Goal: Book appointment/travel/reservation

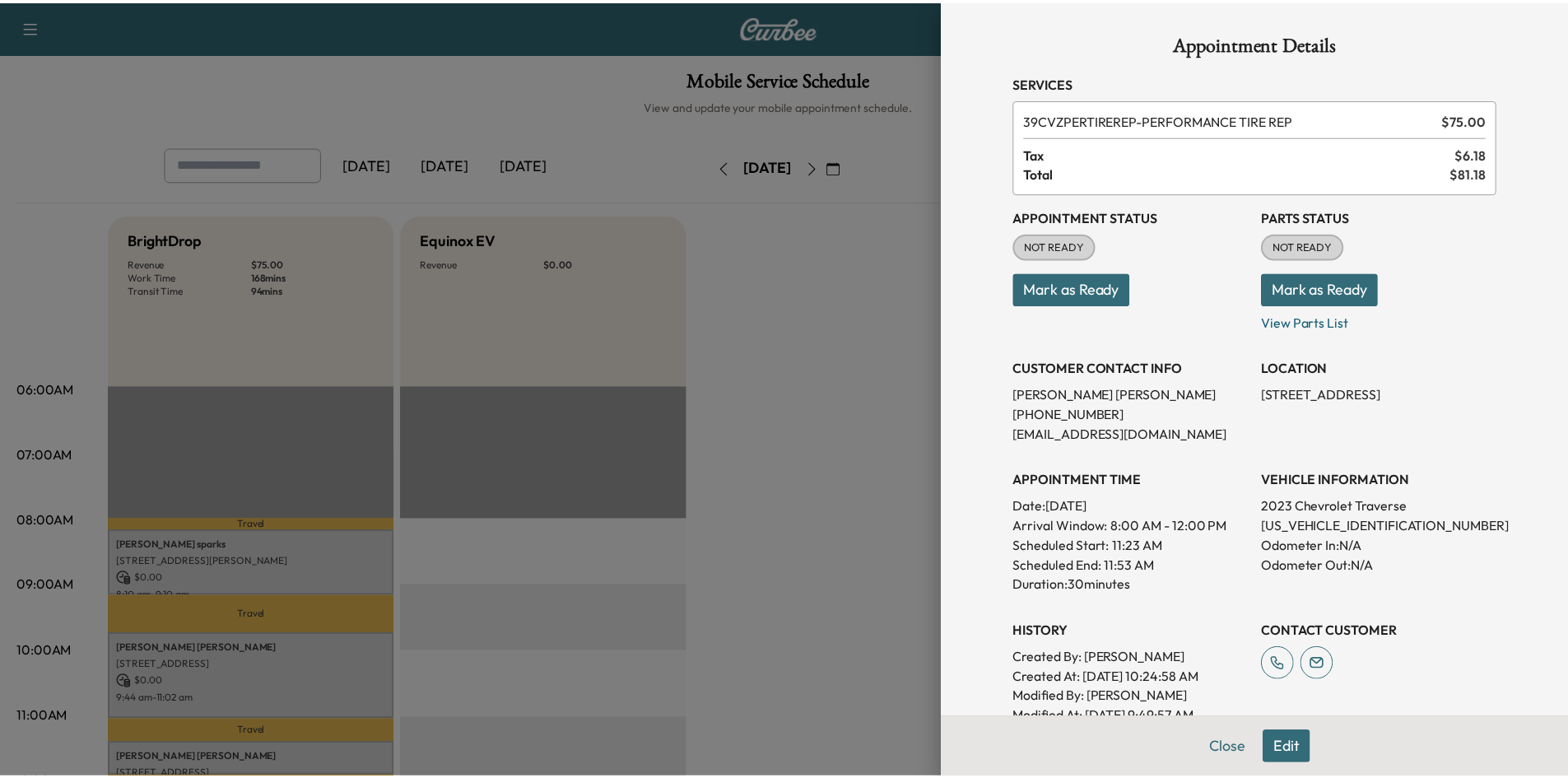
scroll to position [165, 0]
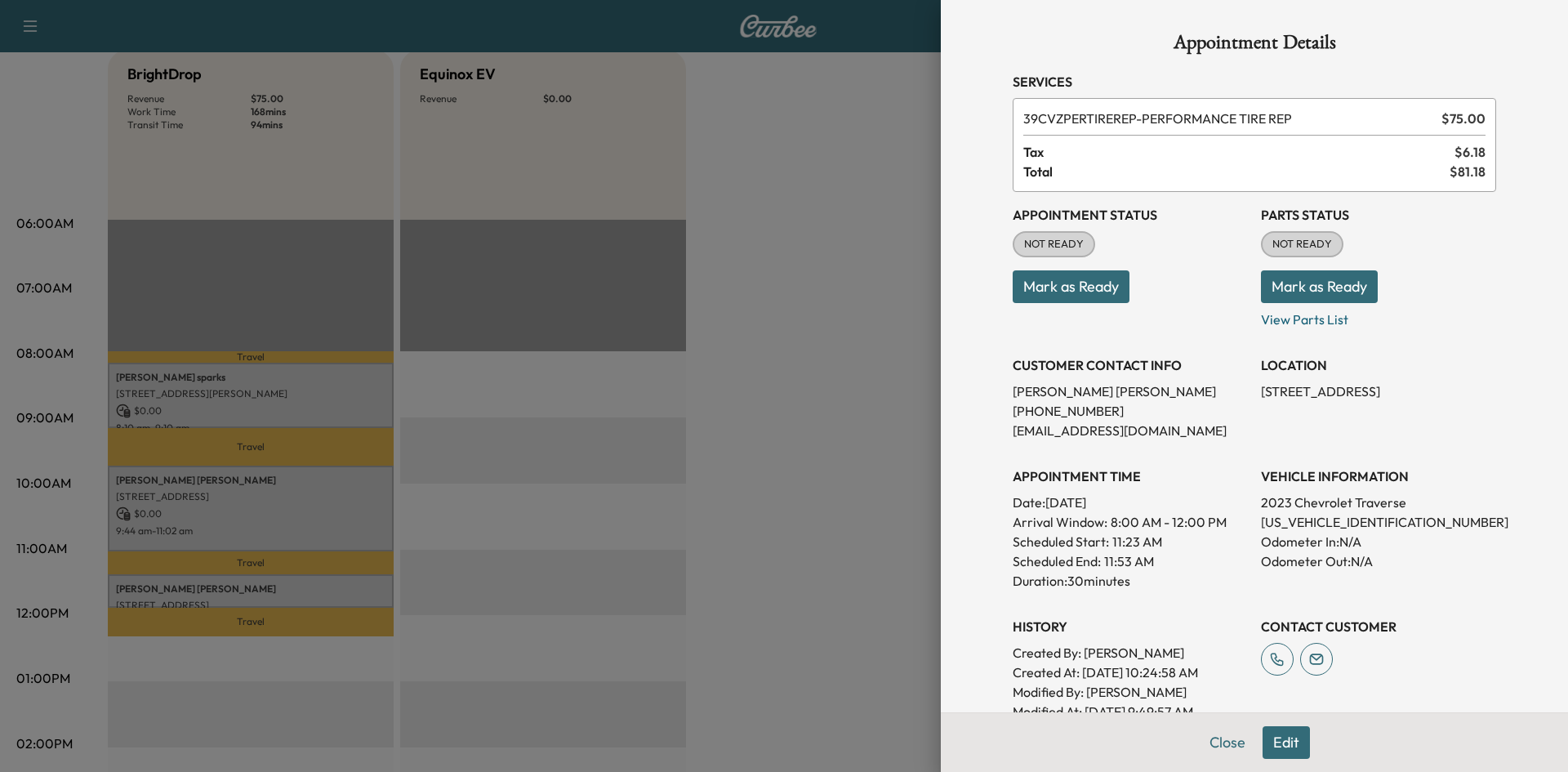
click at [893, 164] on div at bounding box center [784, 386] width 1568 height 772
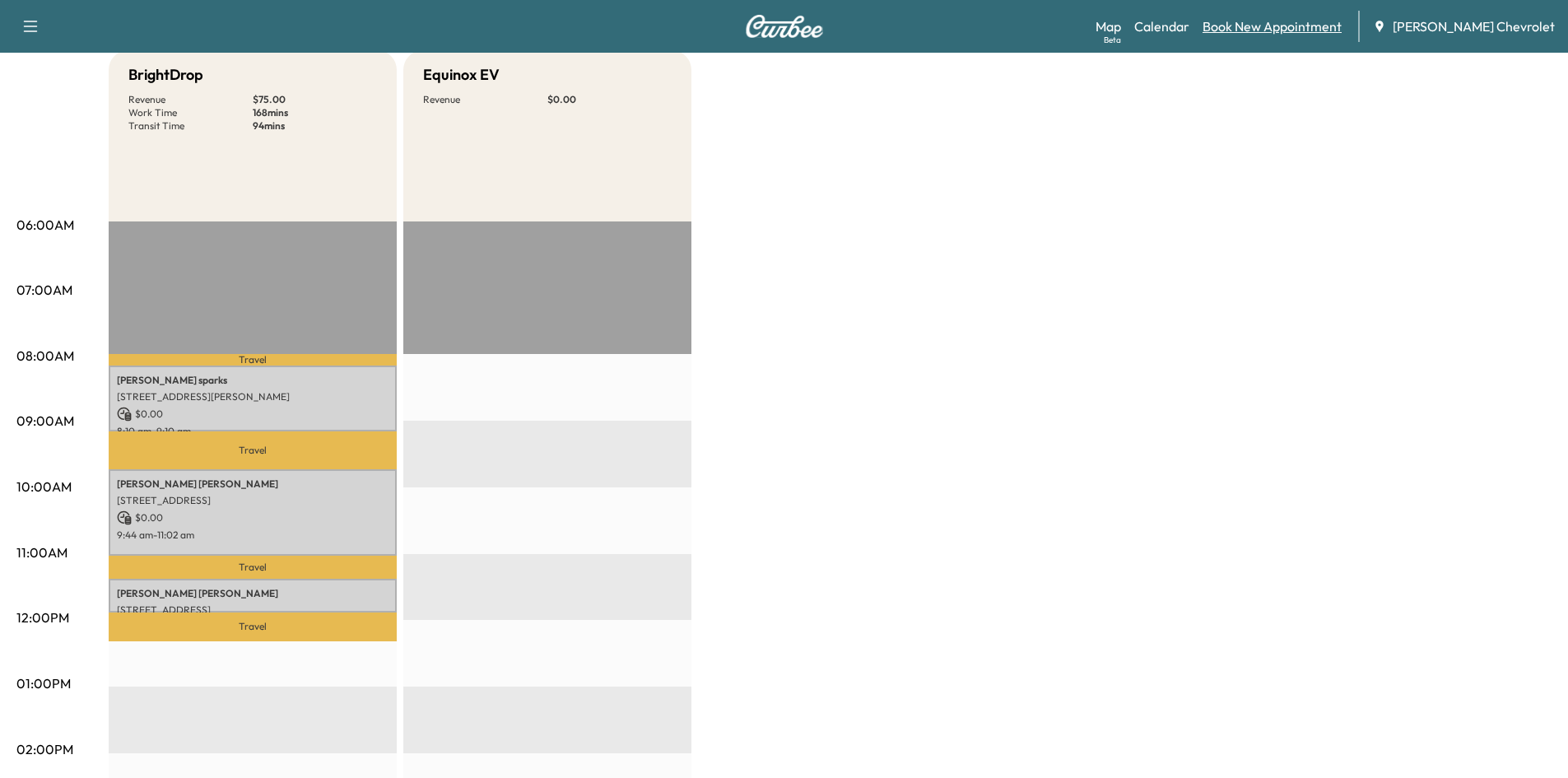
click at [1260, 27] on link "Book New Appointment" at bounding box center [1271, 26] width 139 height 20
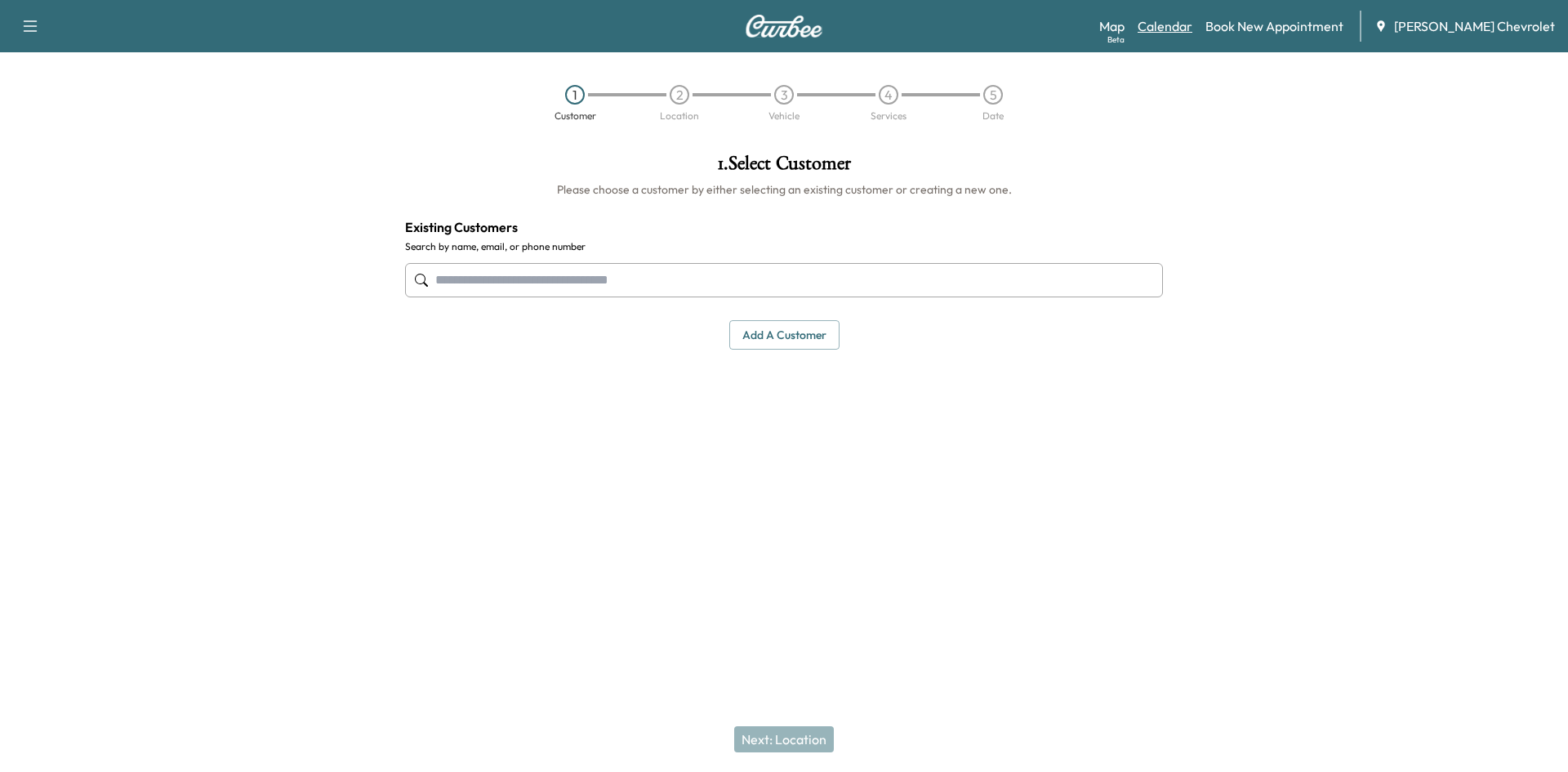
click at [1184, 25] on link "Calendar" at bounding box center [1164, 26] width 54 height 20
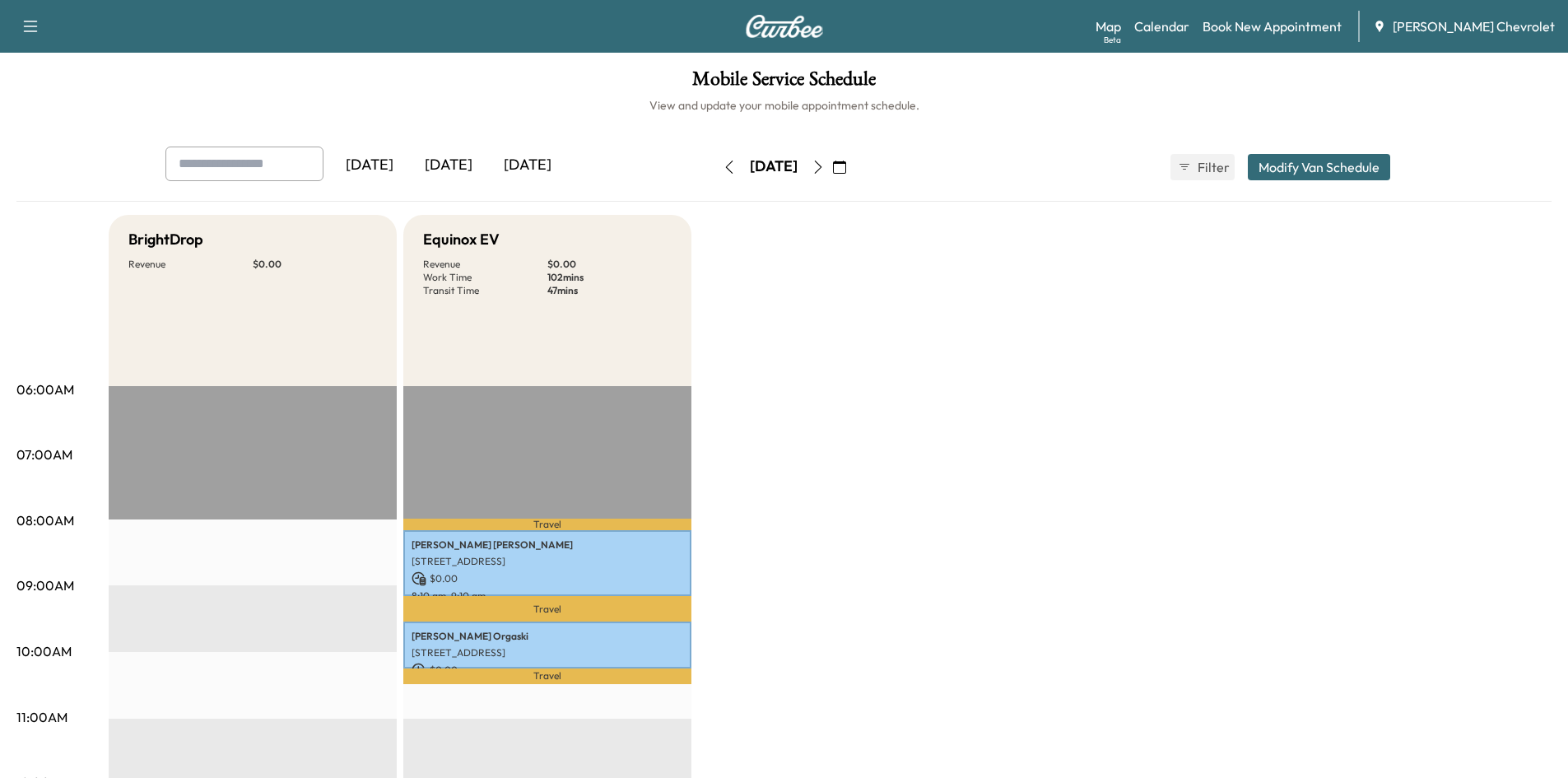
click at [825, 162] on icon "button" at bounding box center [818, 167] width 13 height 13
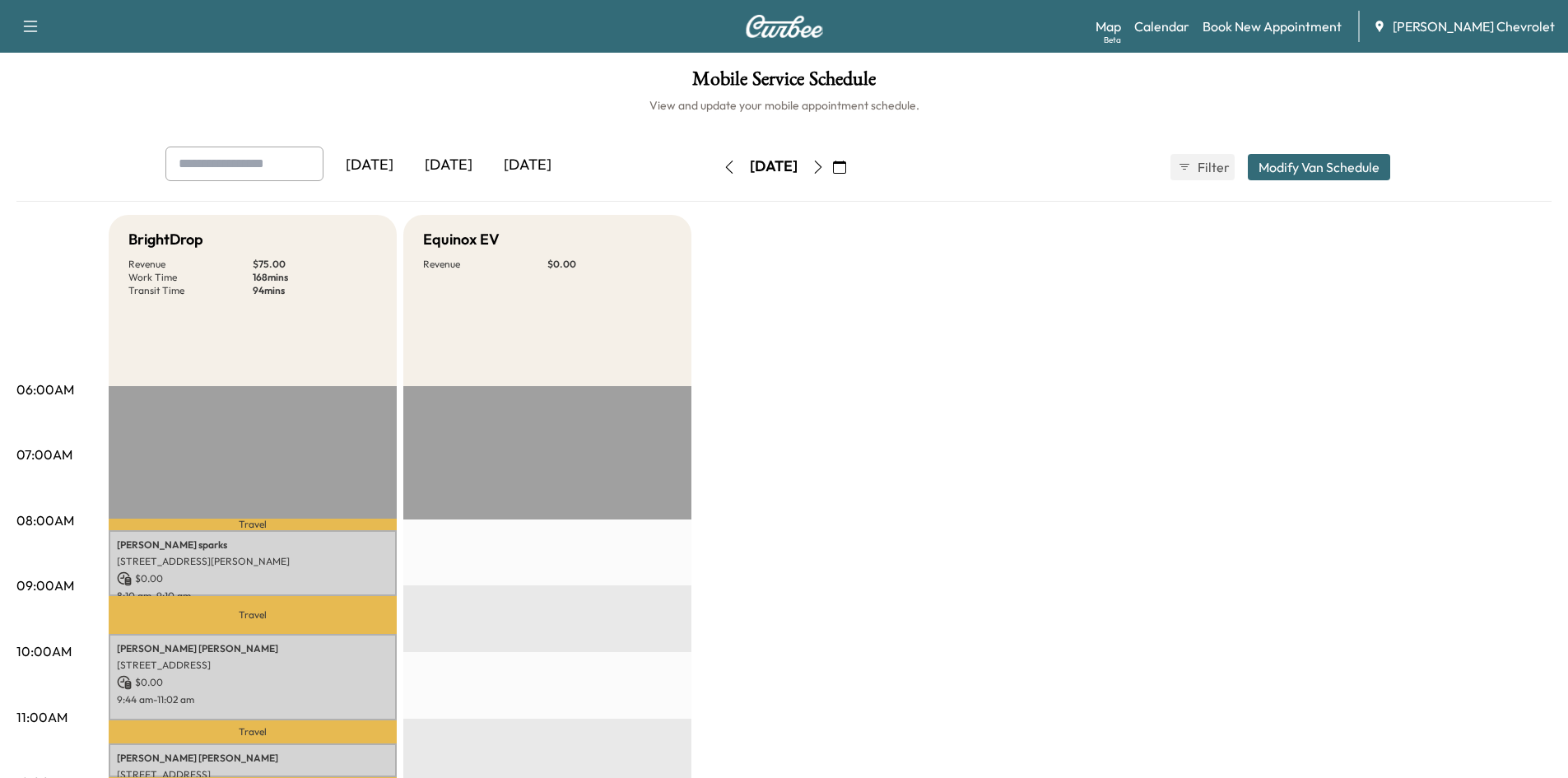
click at [854, 168] on button "button" at bounding box center [840, 167] width 28 height 26
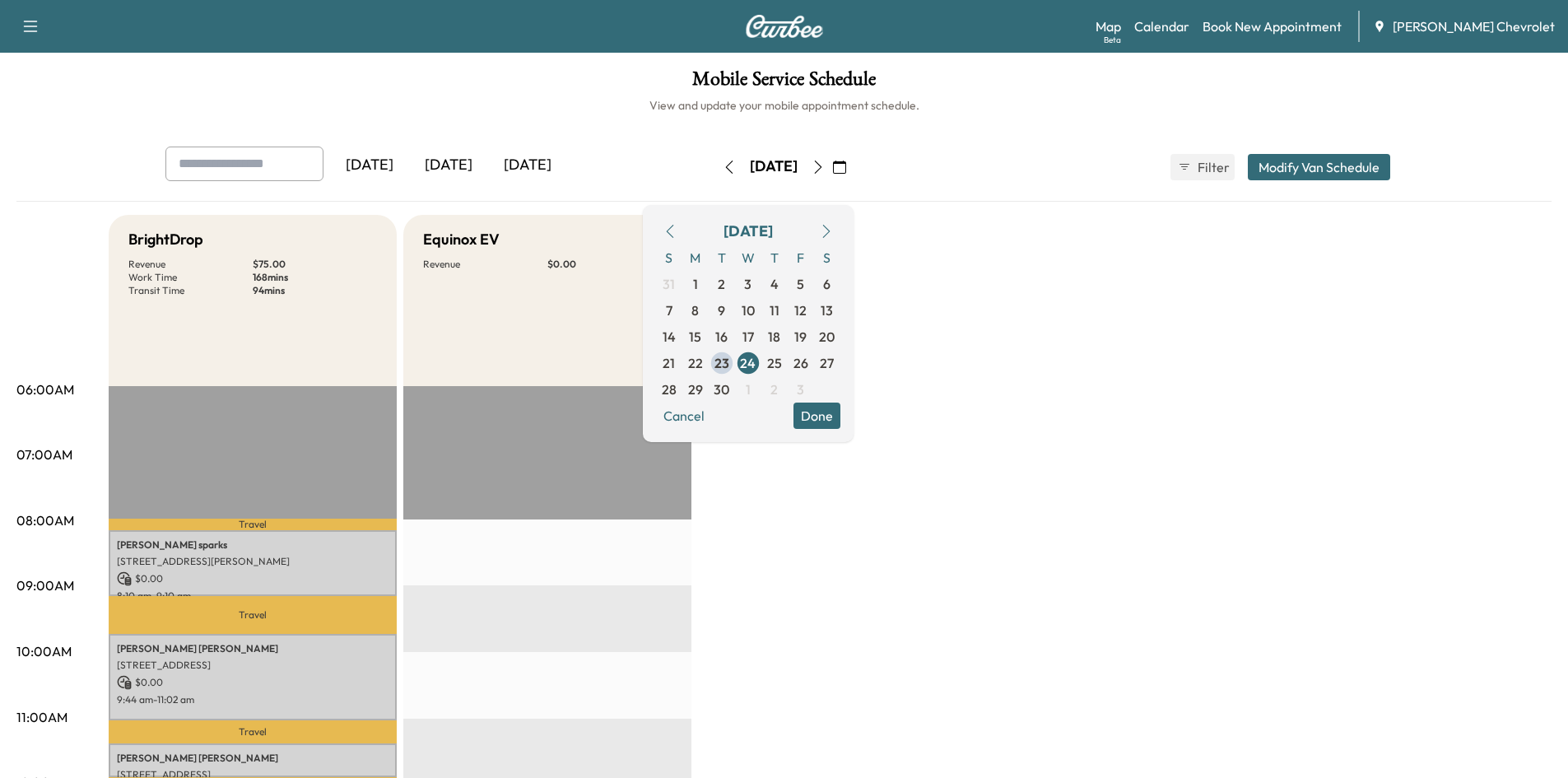
click at [832, 165] on button "button" at bounding box center [818, 167] width 28 height 26
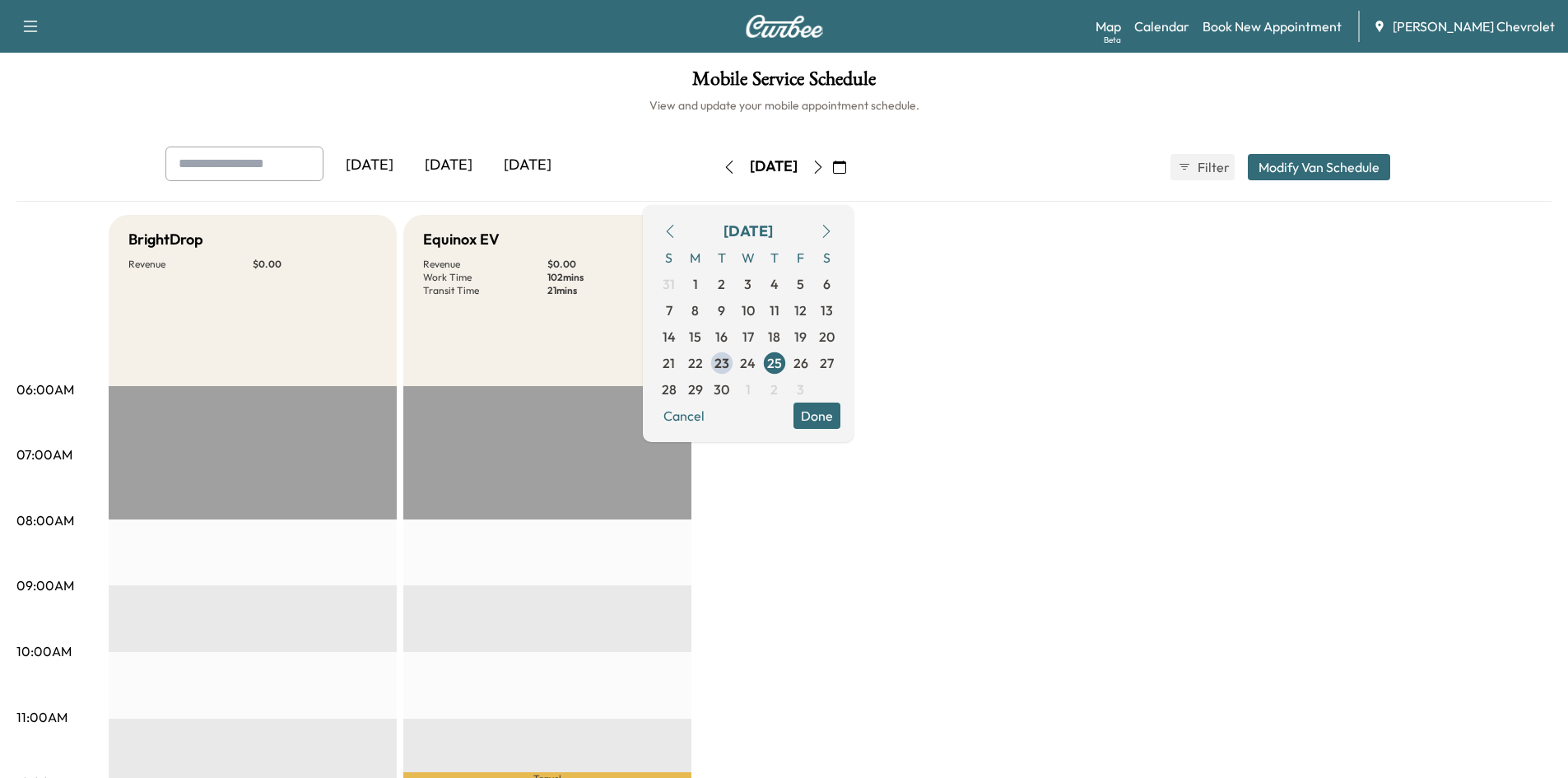
click at [825, 162] on icon "button" at bounding box center [818, 167] width 13 height 13
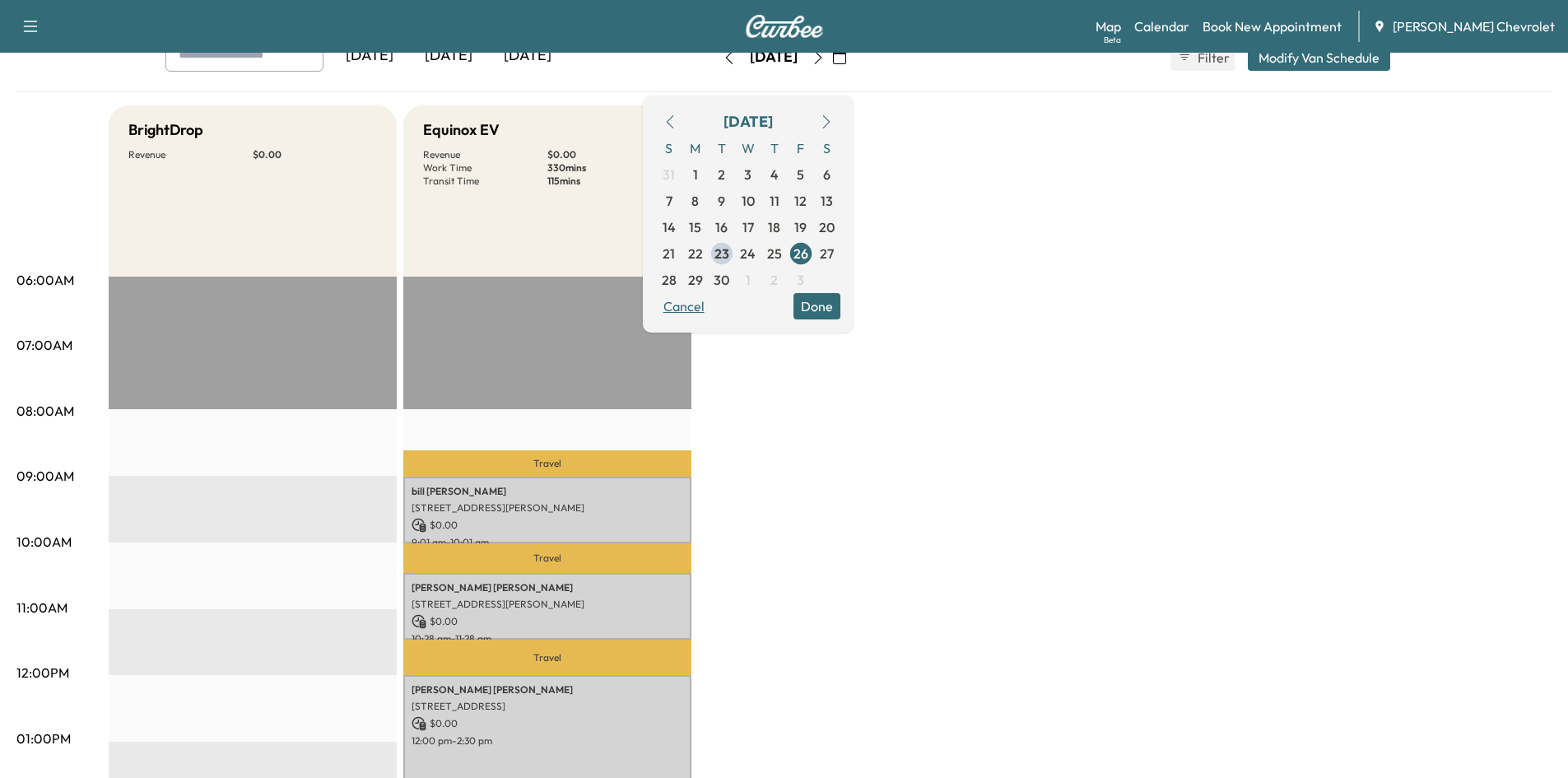
scroll to position [82, 0]
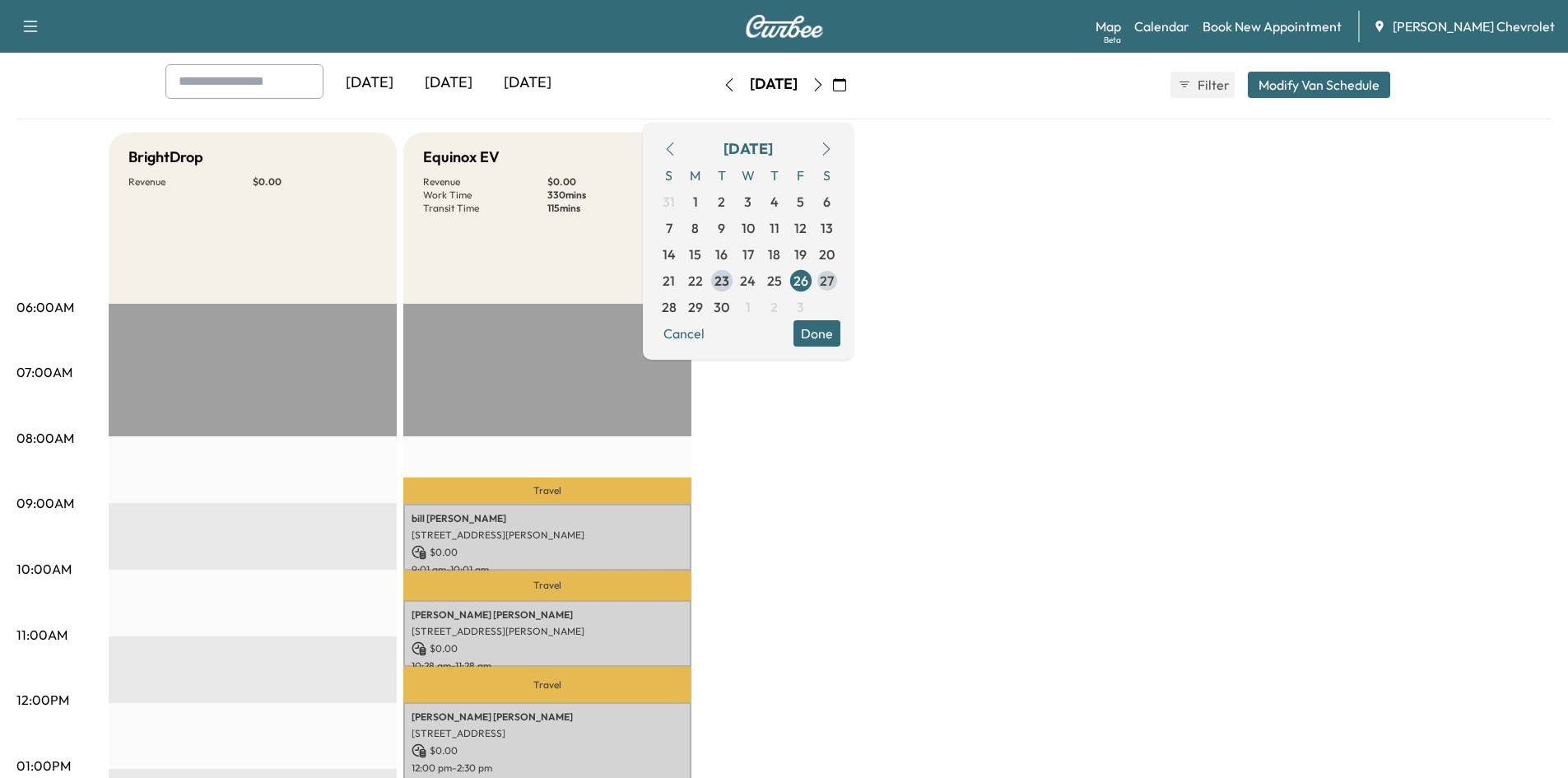
click at [834, 284] on span "27" at bounding box center [827, 281] width 14 height 20
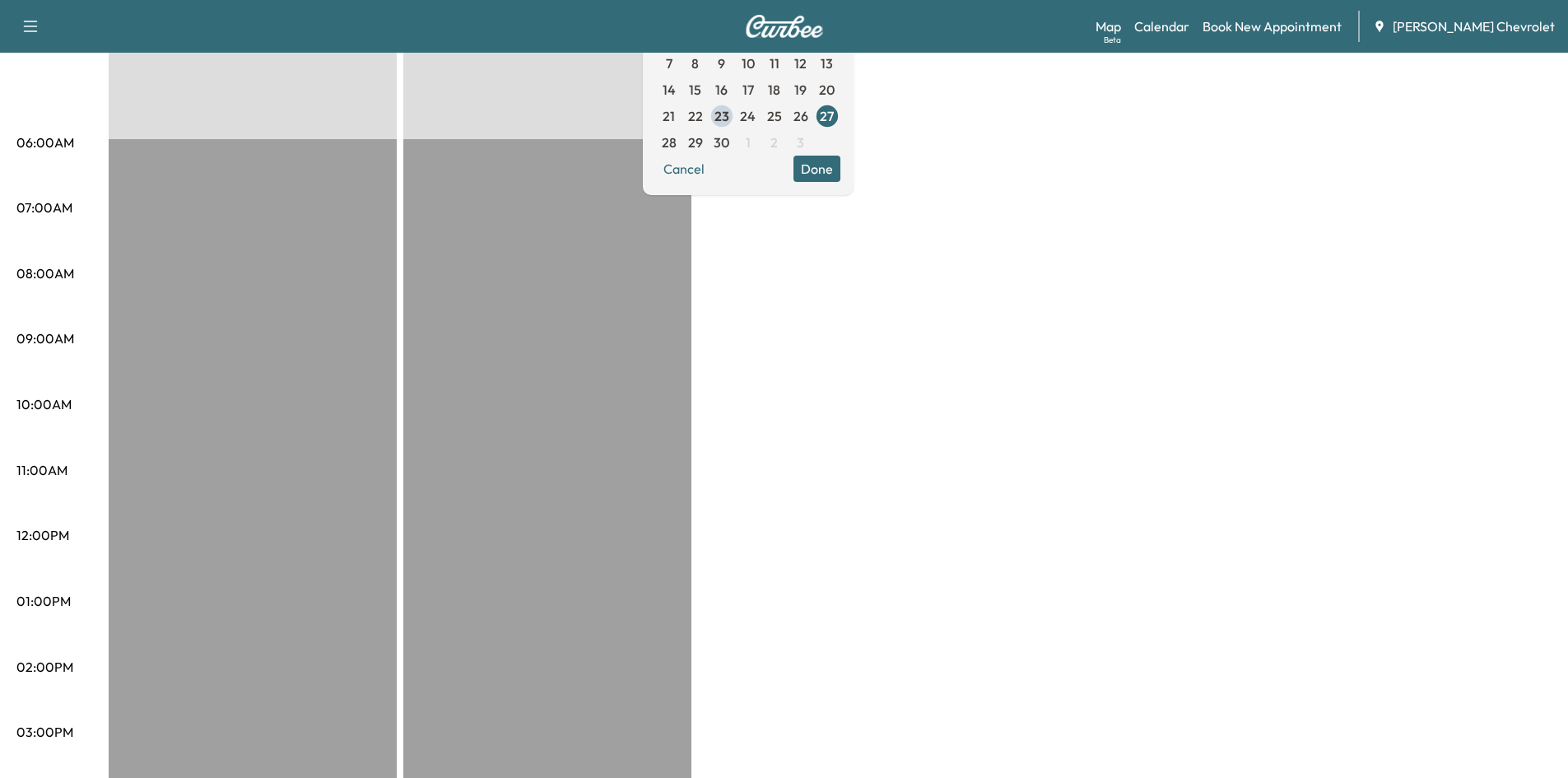
scroll to position [82, 0]
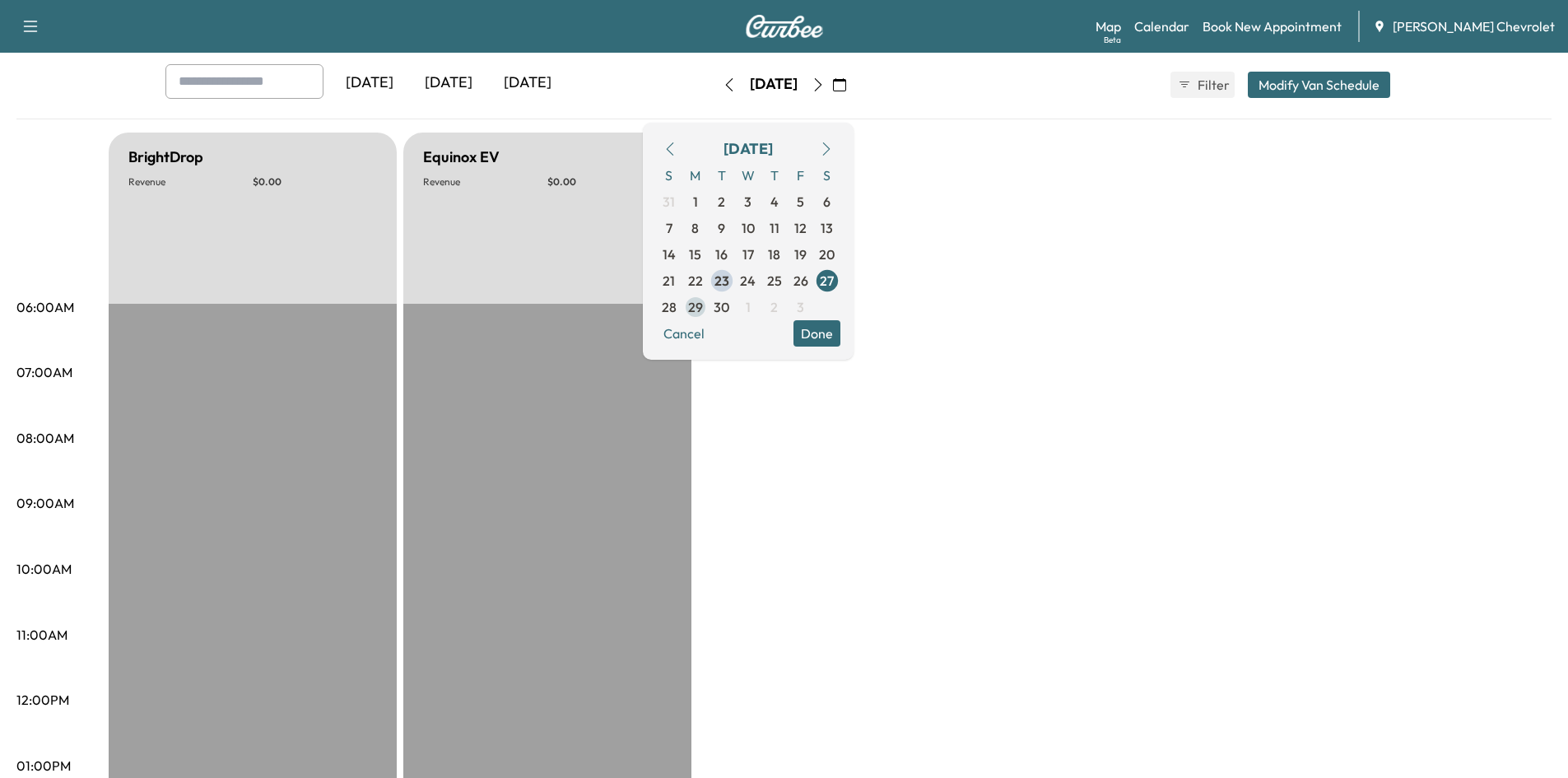
click at [703, 307] on span "29" at bounding box center [695, 308] width 15 height 20
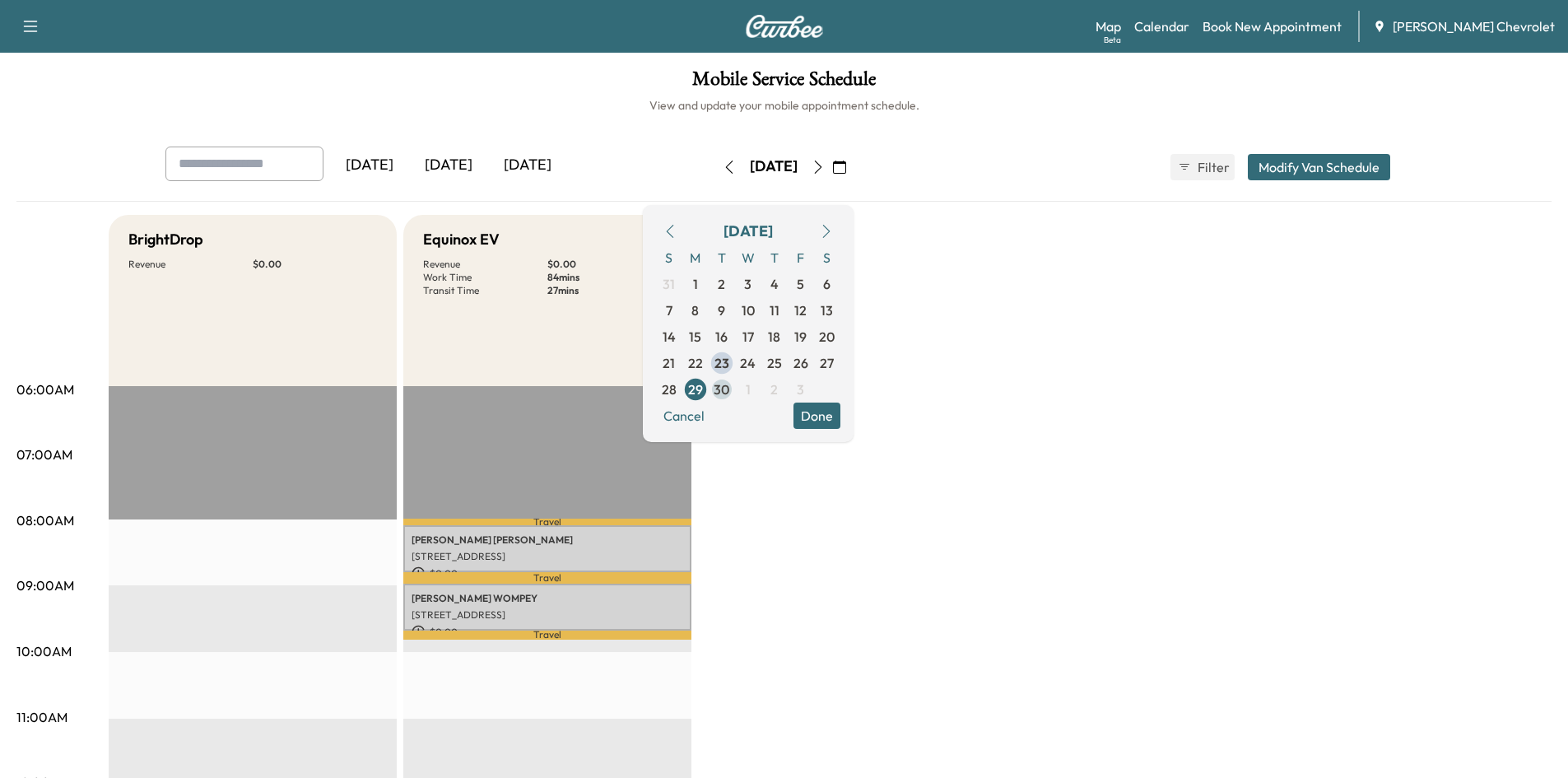
click at [729, 389] on span "30" at bounding box center [722, 389] width 16 height 20
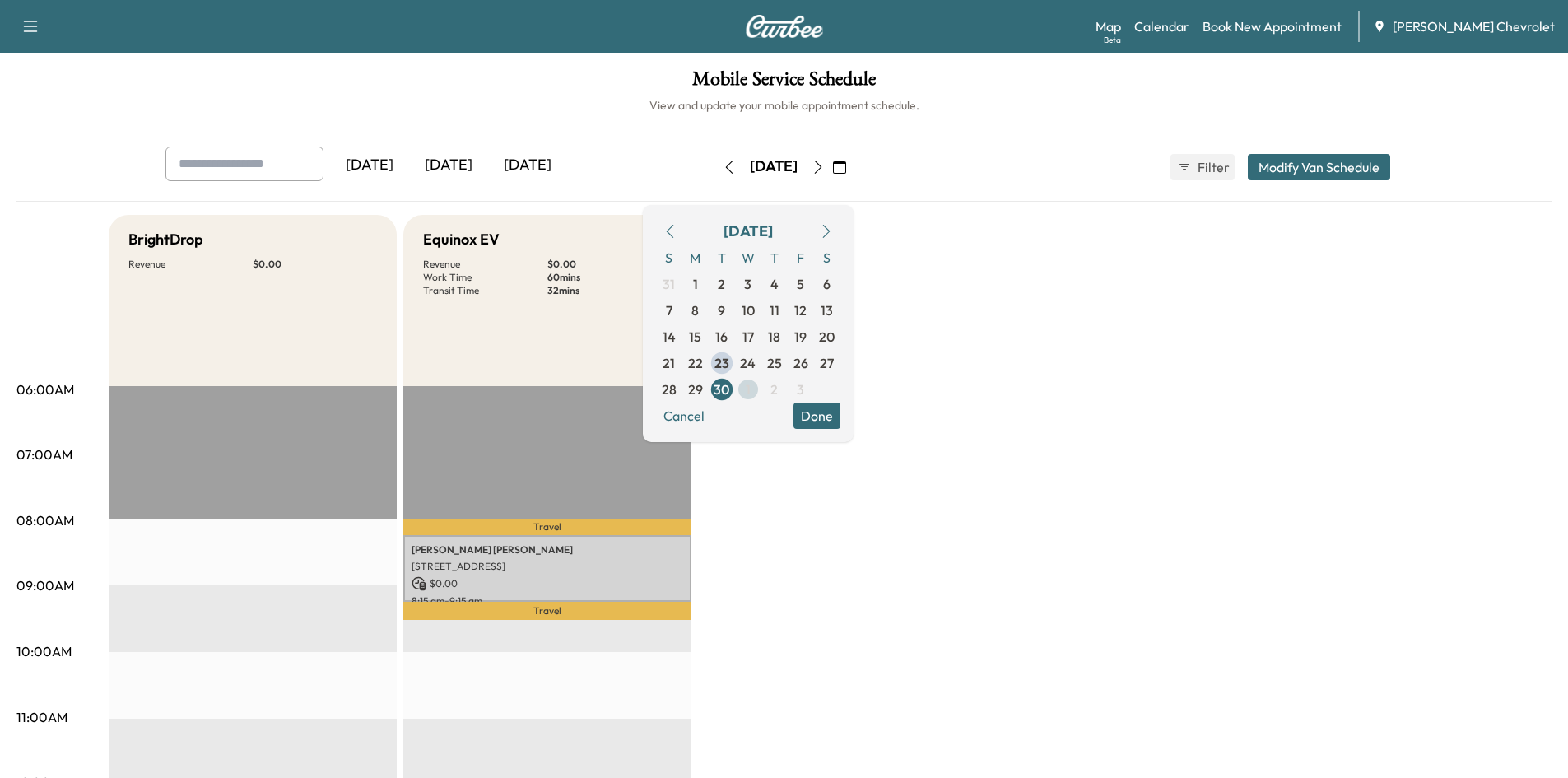
click at [762, 389] on span "1" at bounding box center [748, 389] width 26 height 26
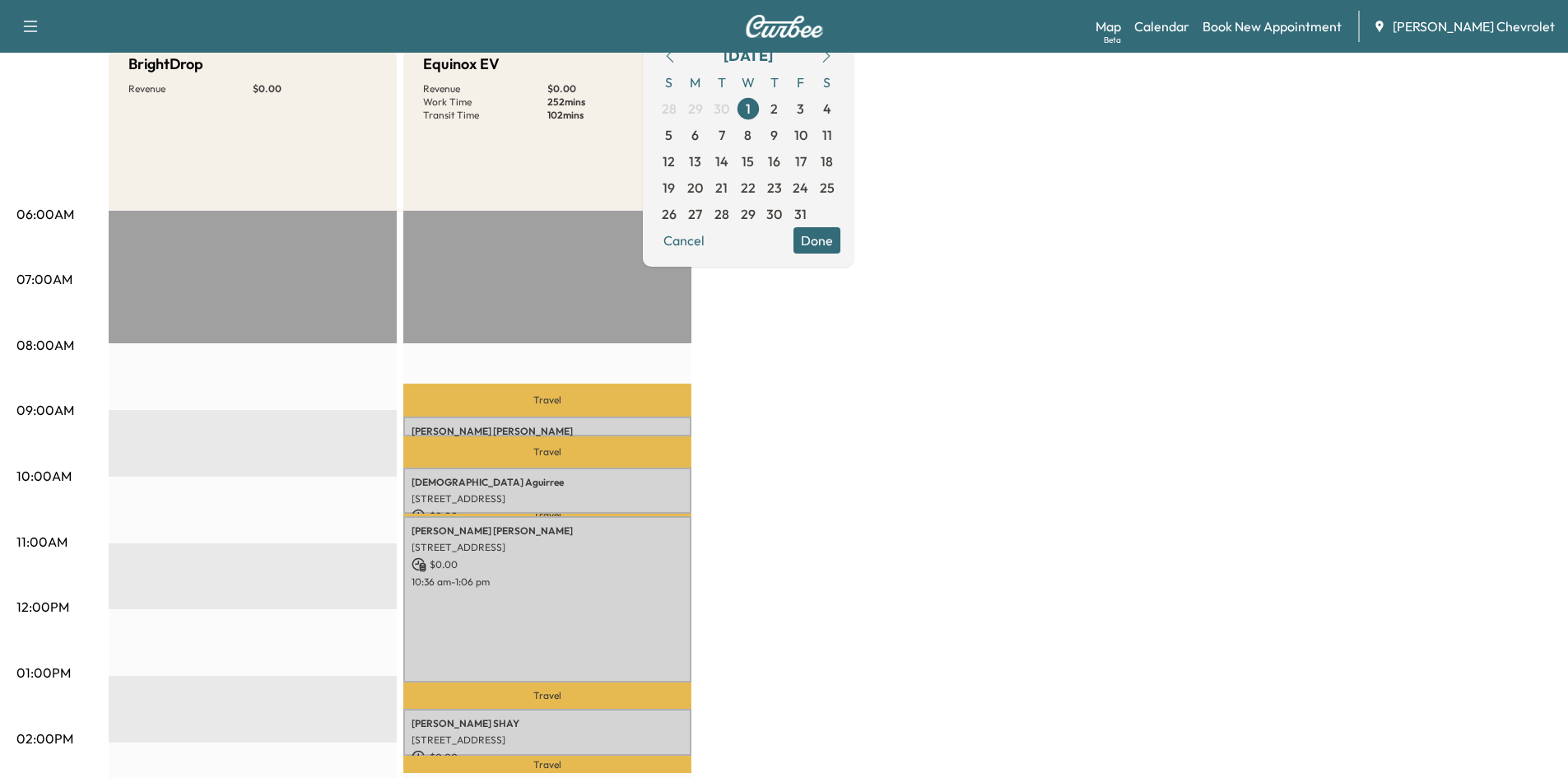
scroll to position [165, 0]
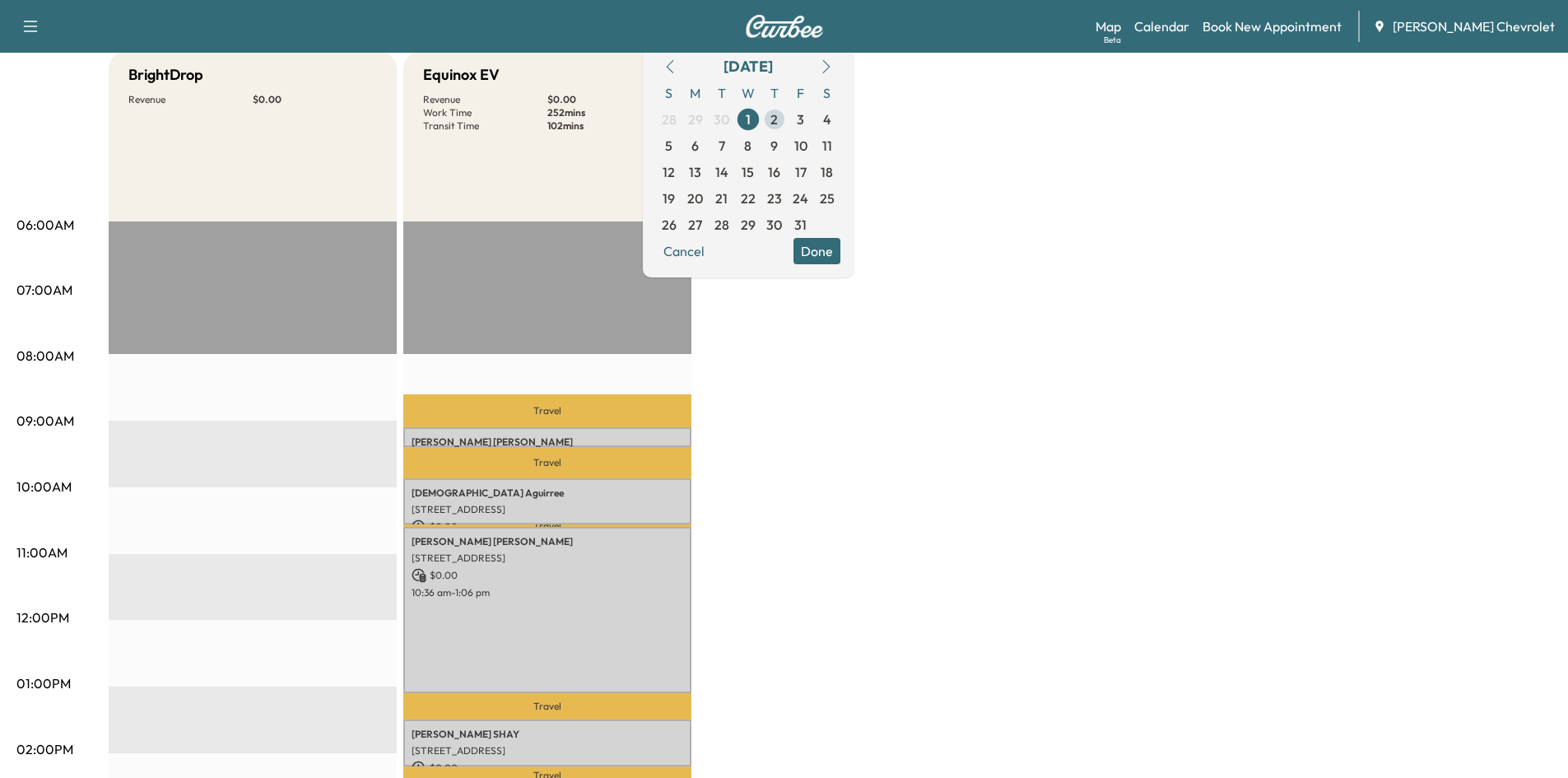
click at [778, 118] on span "2" at bounding box center [774, 120] width 7 height 20
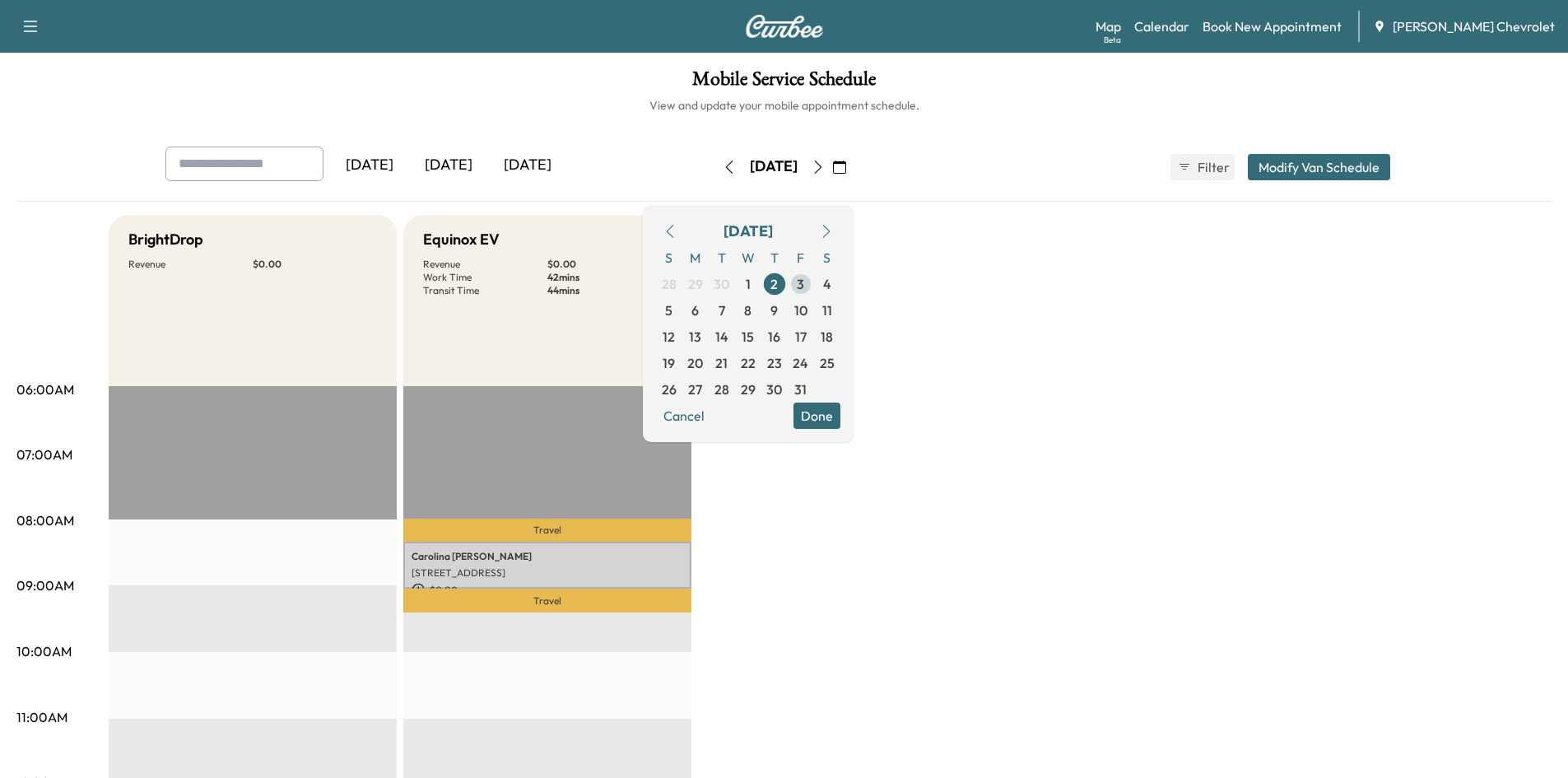
click at [814, 284] on span "3" at bounding box center [801, 284] width 26 height 26
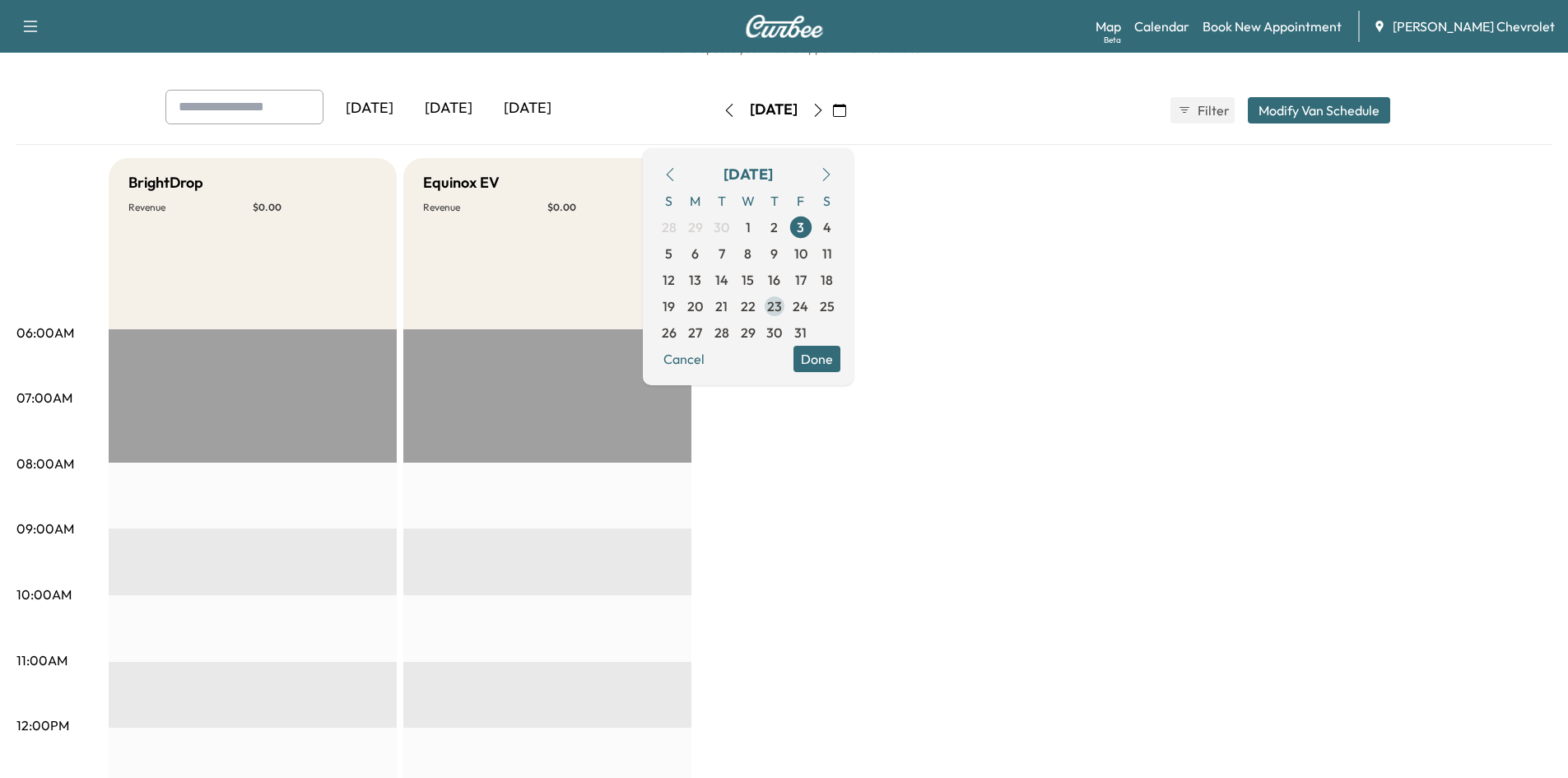
scroll to position [82, 0]
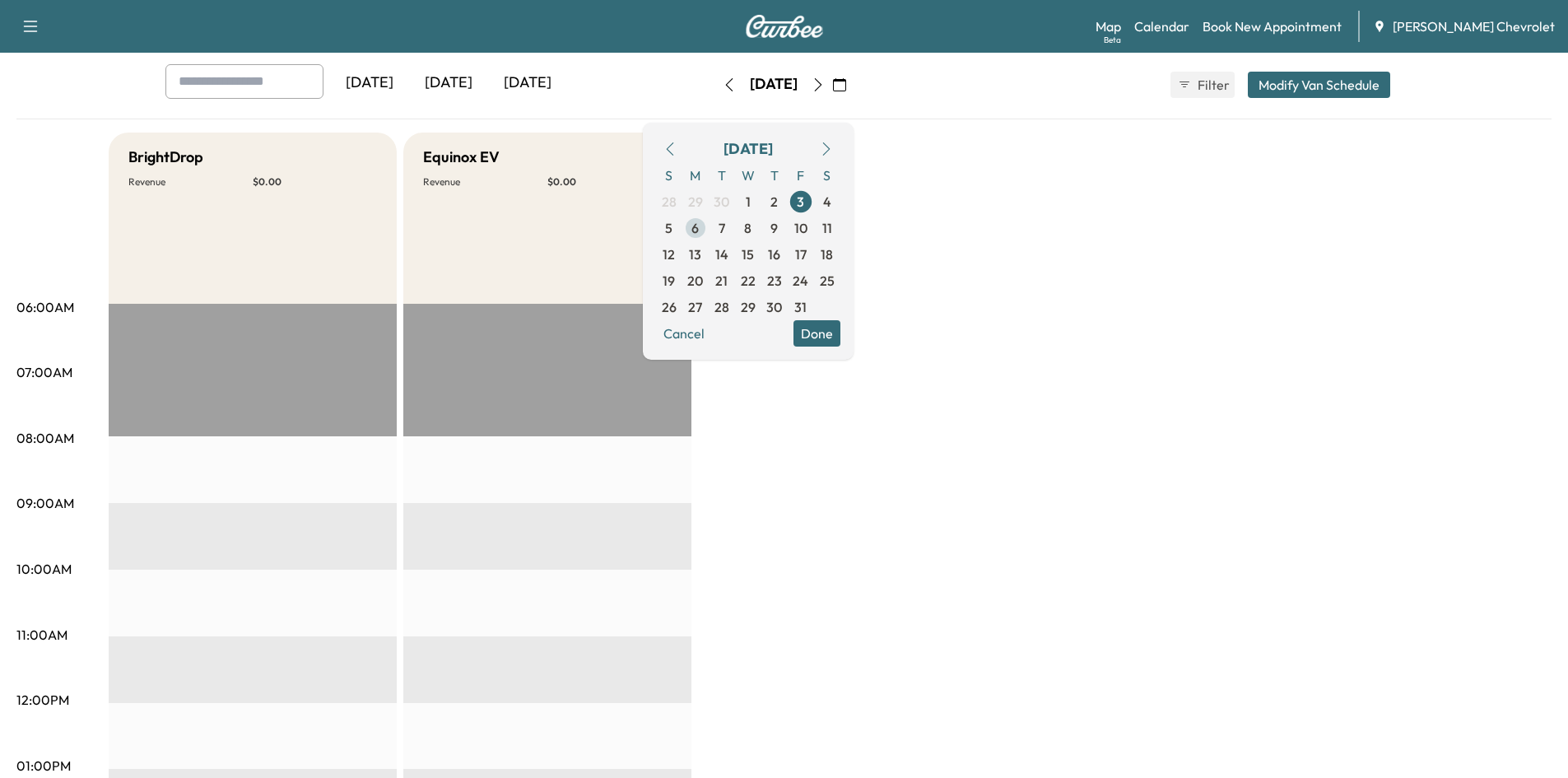
click at [709, 228] on span "6" at bounding box center [695, 228] width 26 height 26
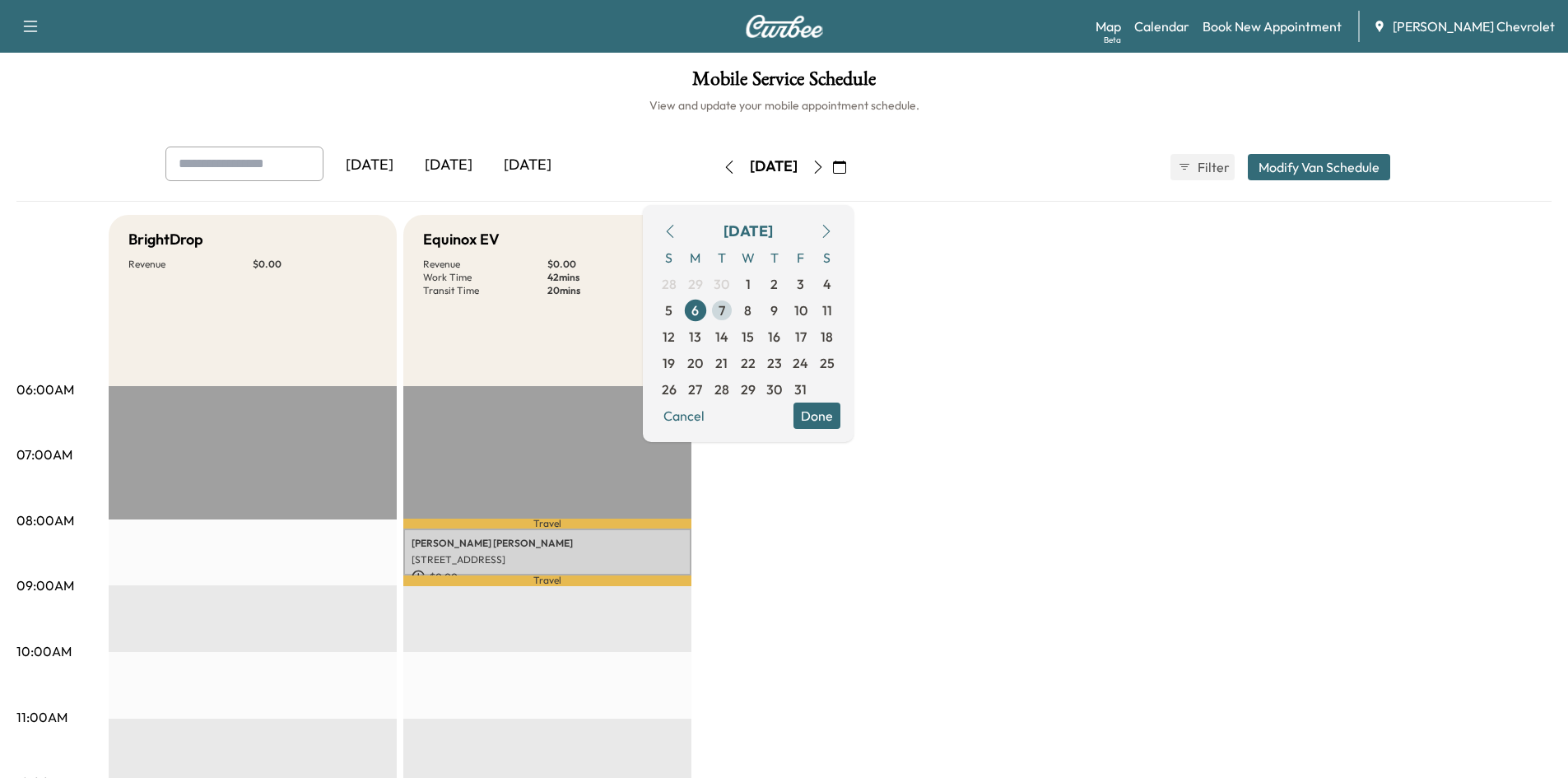
click at [725, 310] on span "7" at bounding box center [722, 311] width 7 height 20
click at [752, 313] on span "8" at bounding box center [747, 311] width 7 height 20
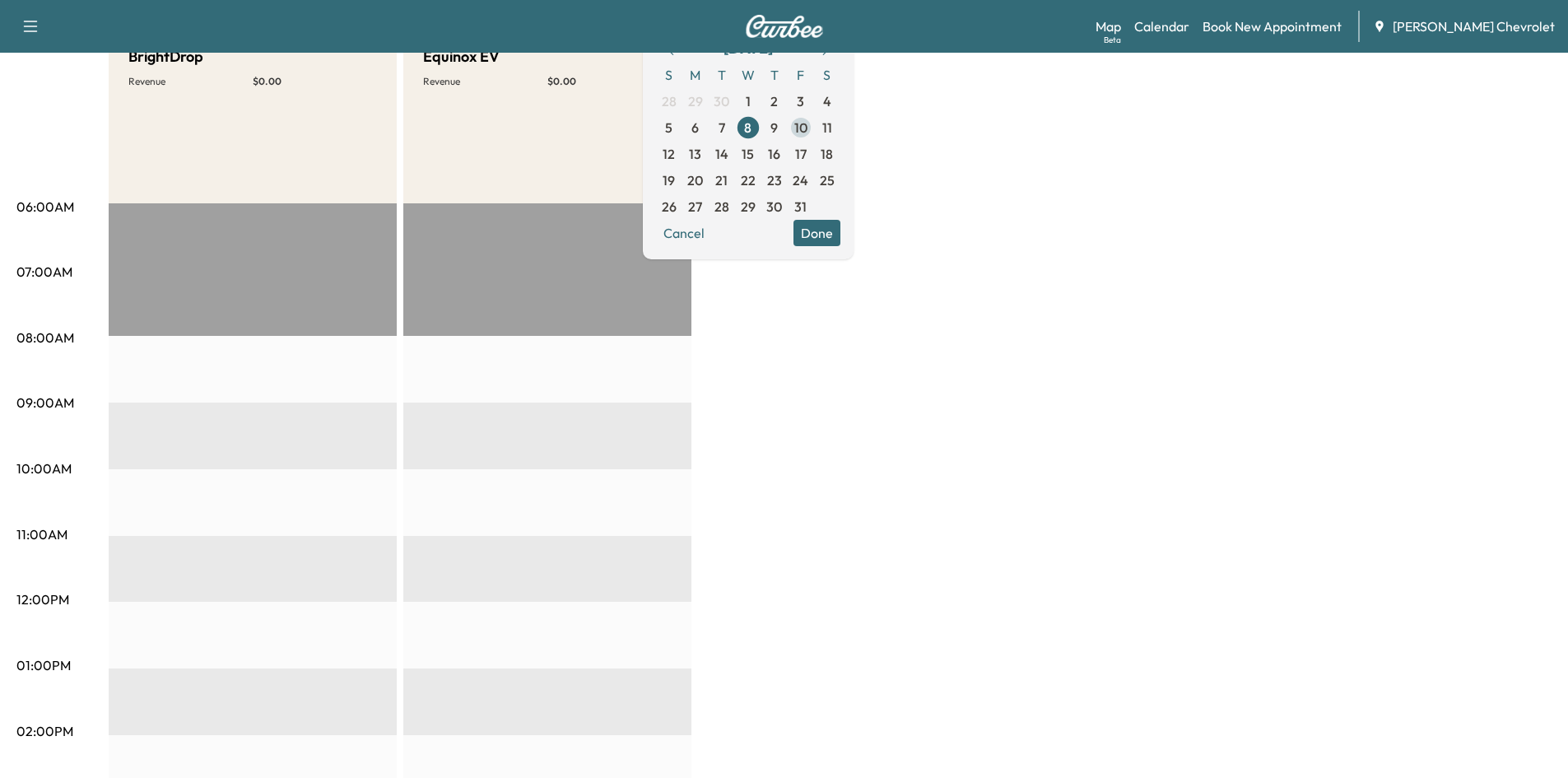
scroll to position [165, 0]
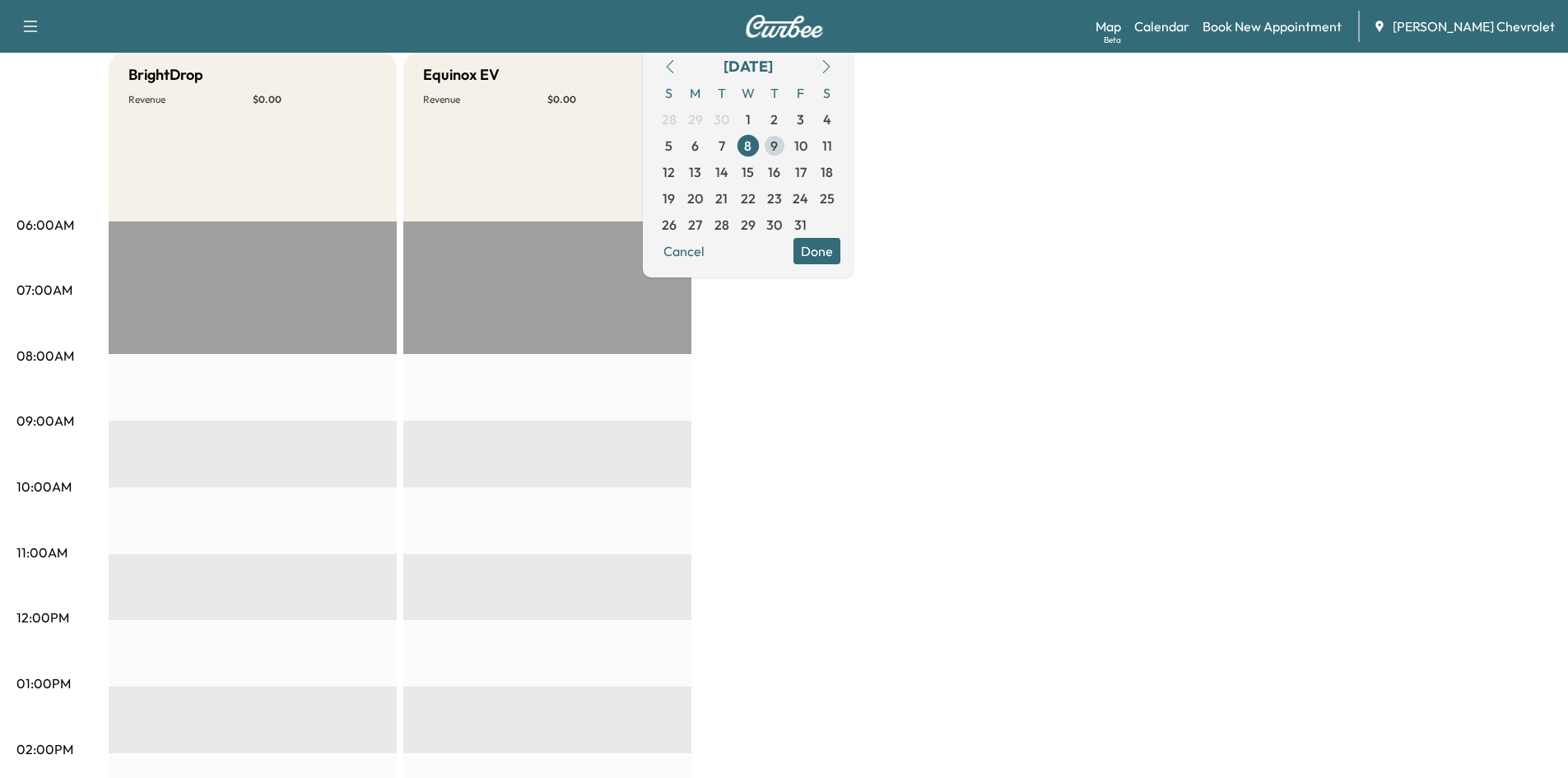
click at [788, 147] on span "9" at bounding box center [775, 146] width 26 height 26
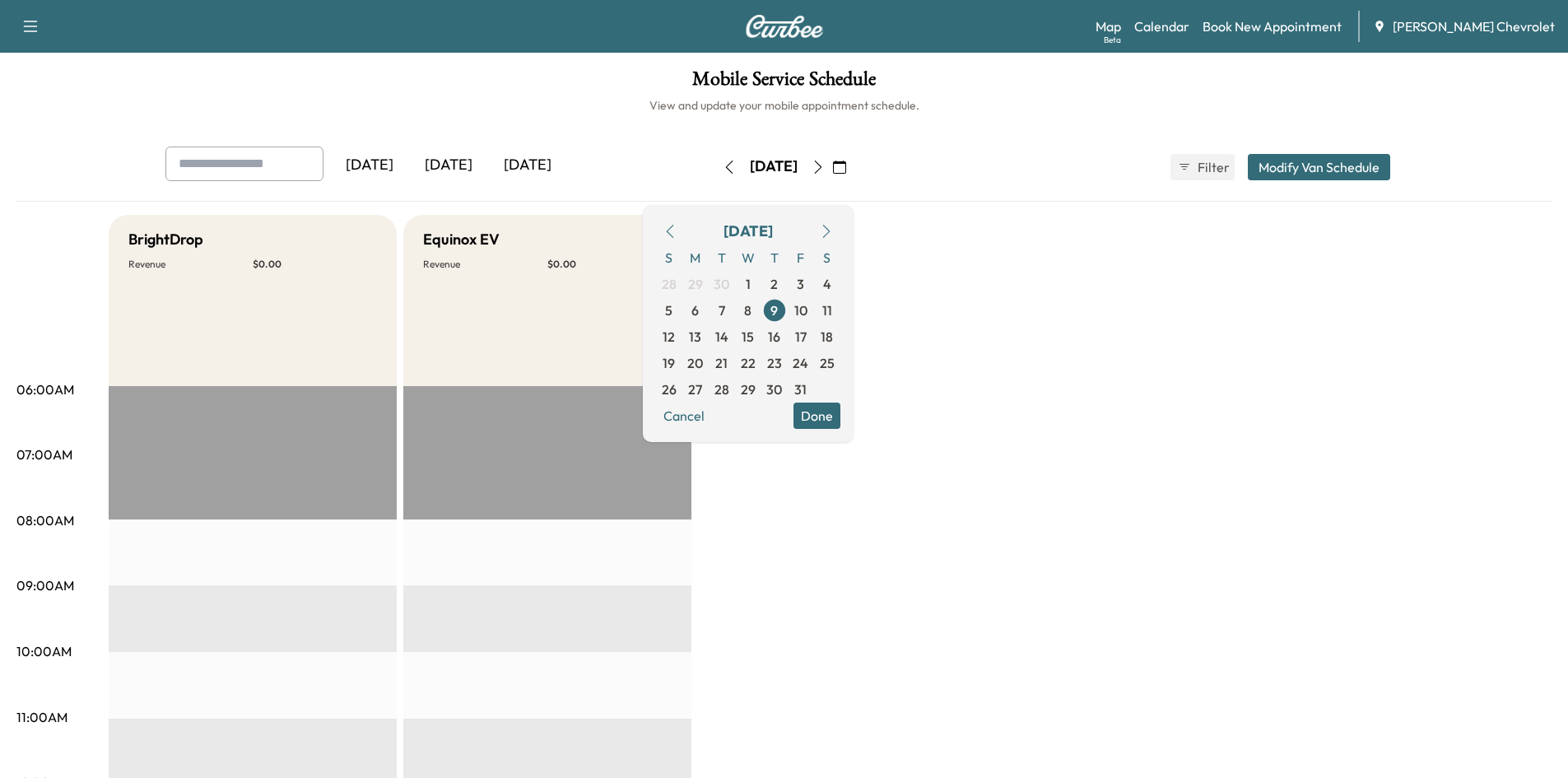
click at [825, 167] on icon "button" at bounding box center [818, 167] width 13 height 13
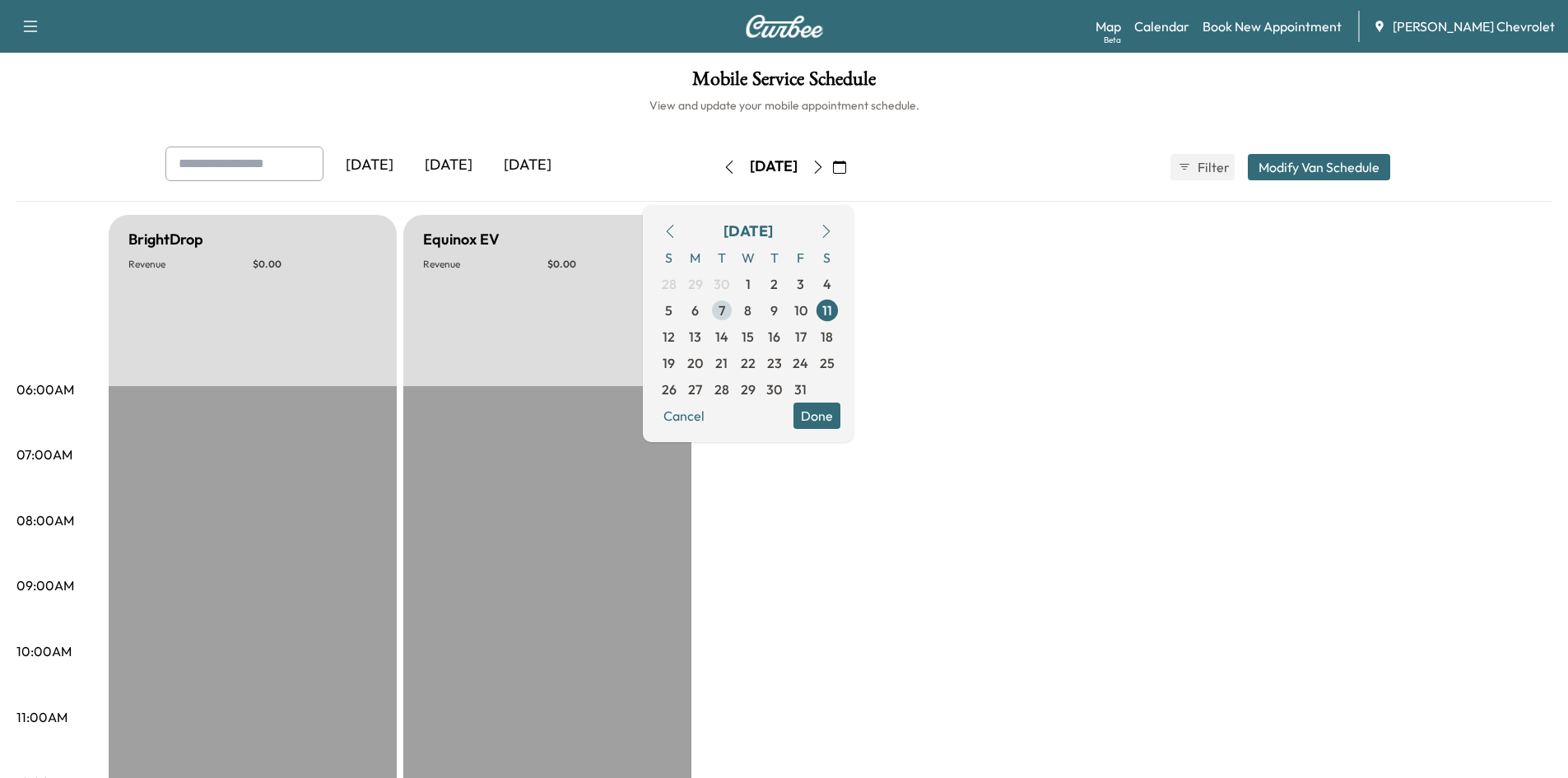
click at [735, 313] on span "7" at bounding box center [722, 311] width 26 height 26
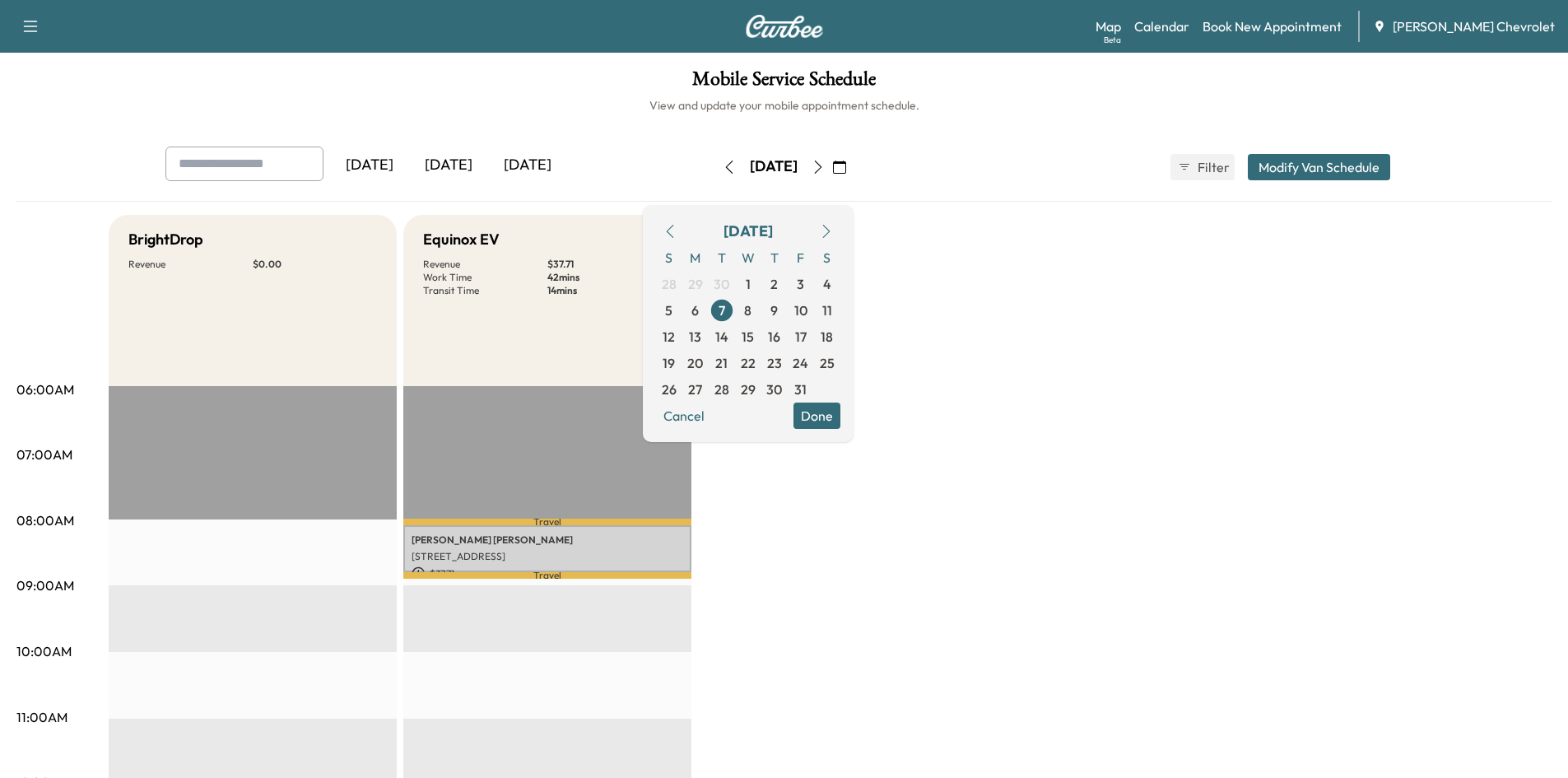
click at [825, 165] on icon "button" at bounding box center [818, 167] width 13 height 13
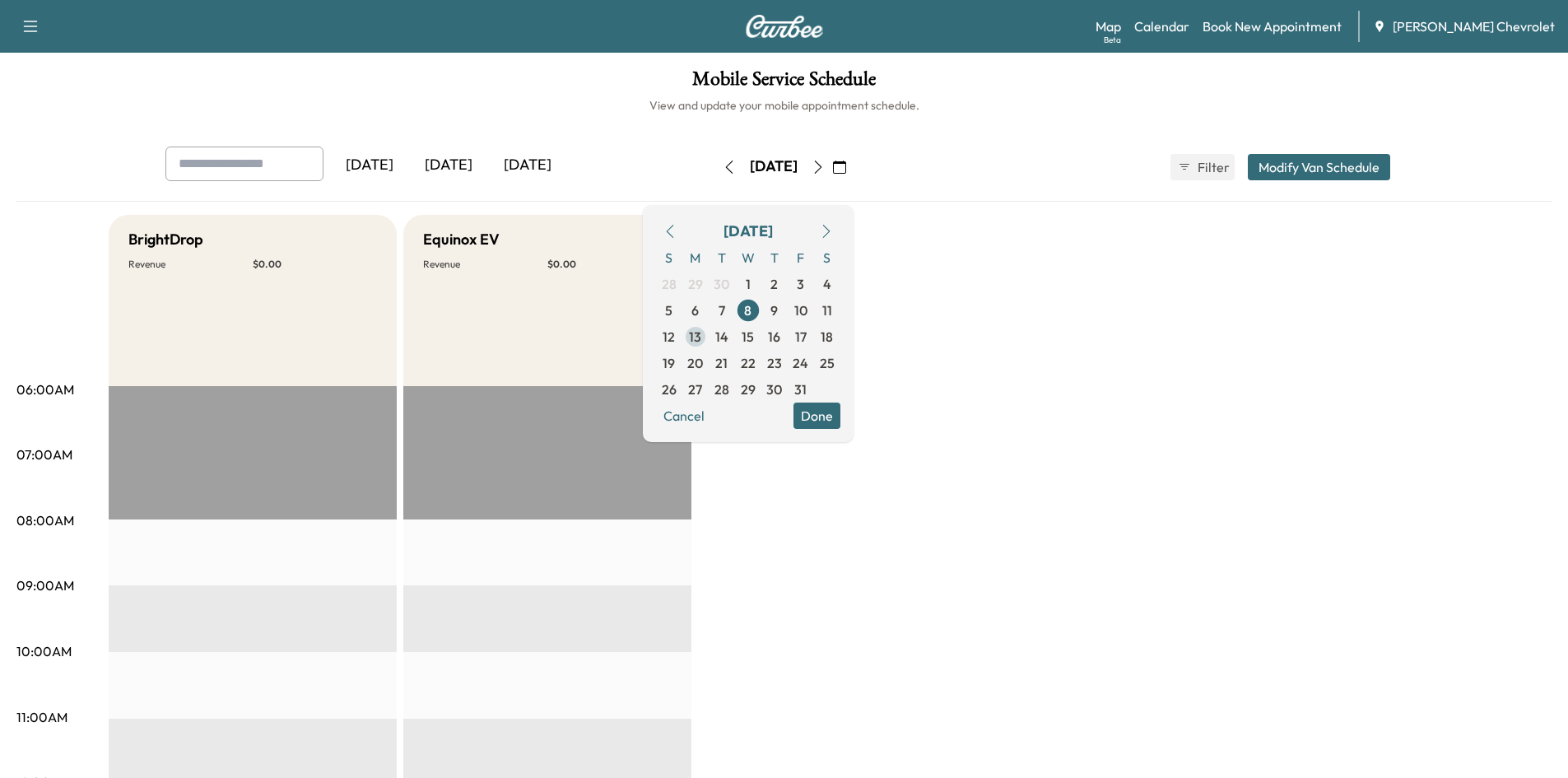
click at [709, 333] on span "13" at bounding box center [695, 337] width 26 height 26
click at [854, 173] on button "button" at bounding box center [840, 167] width 28 height 26
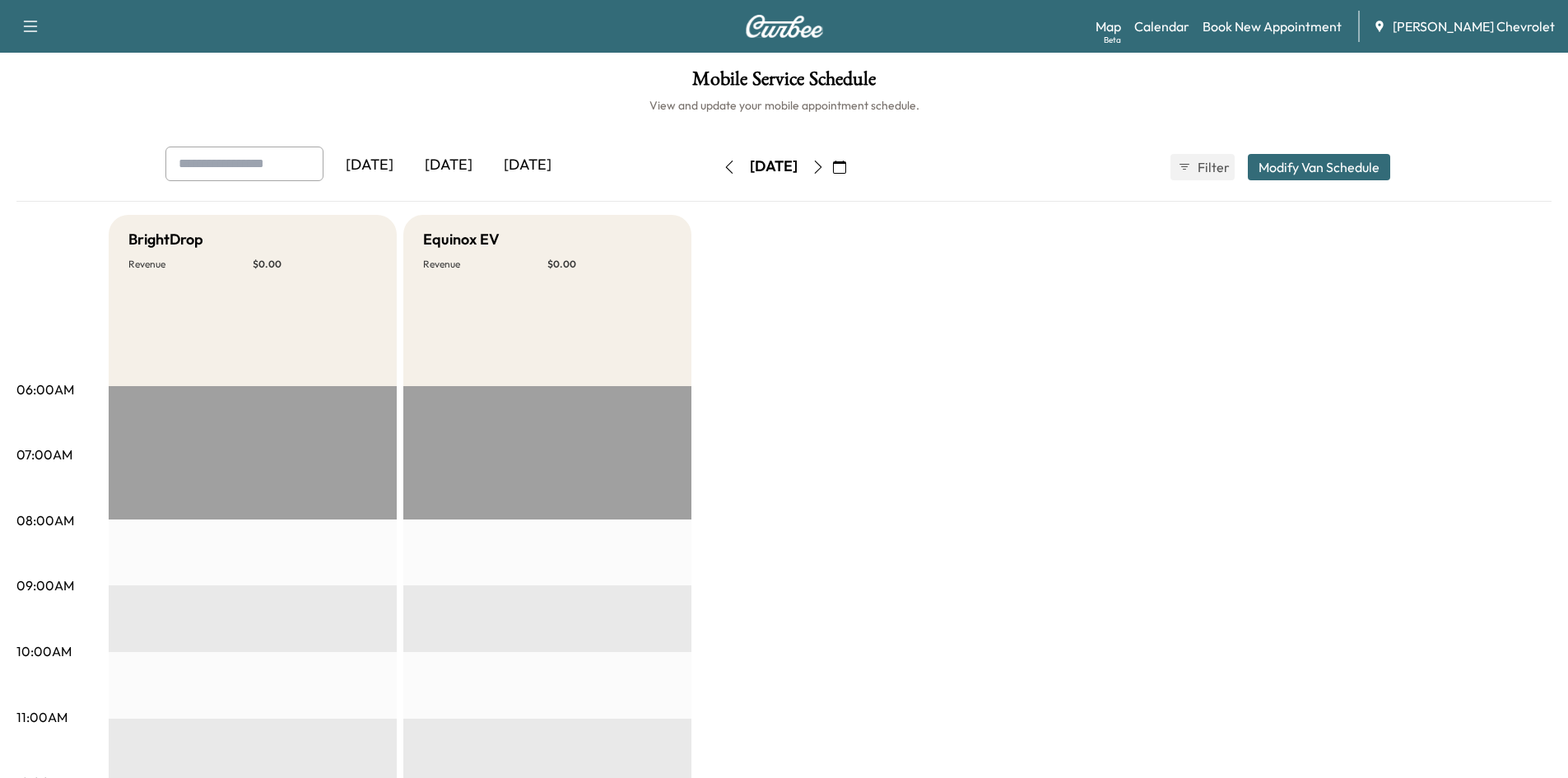
click at [825, 173] on icon "button" at bounding box center [818, 167] width 13 height 13
click at [825, 161] on icon "button" at bounding box center [818, 167] width 13 height 13
click at [832, 162] on div "[DATE]" at bounding box center [773, 167] width 117 height 26
click at [846, 167] on icon "button" at bounding box center [839, 167] width 13 height 13
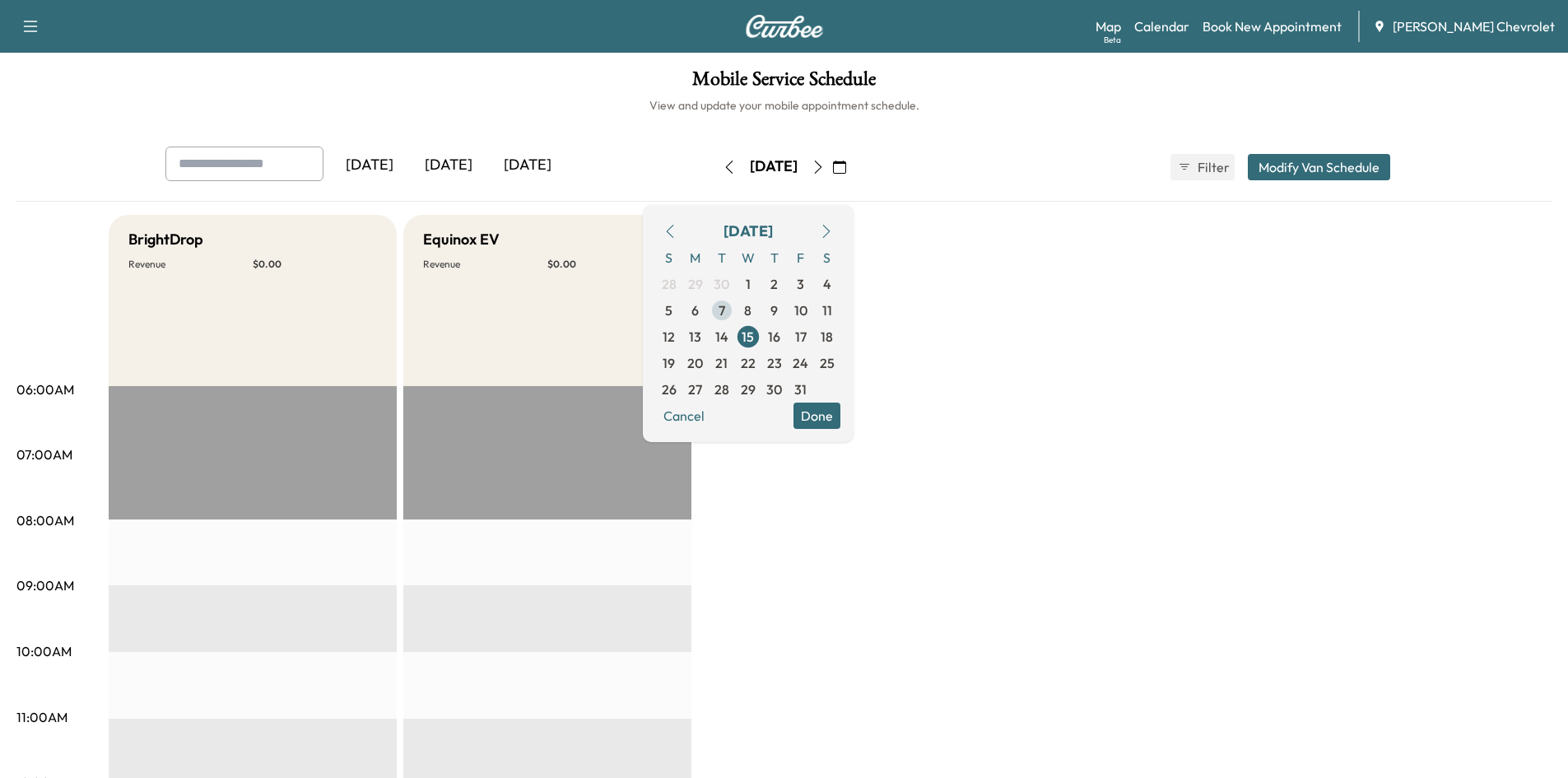
click at [735, 317] on span "7" at bounding box center [722, 311] width 26 height 26
